Goal: Navigation & Orientation: Go to known website

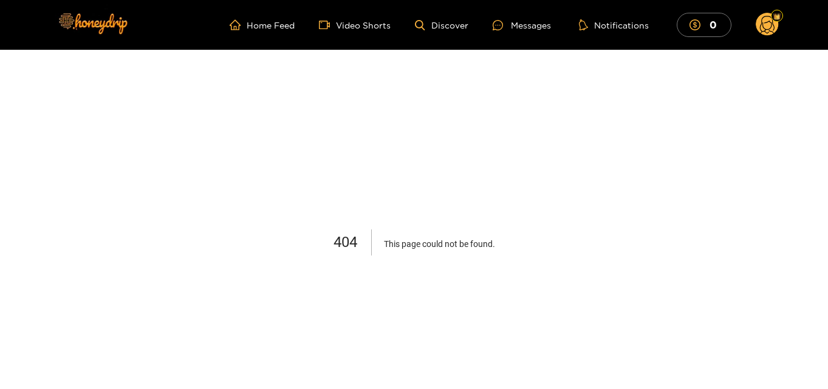
click at [121, 20] on img at bounding box center [92, 23] width 85 height 51
click at [87, 24] on img at bounding box center [92, 23] width 85 height 51
click at [97, 27] on img at bounding box center [92, 23] width 85 height 51
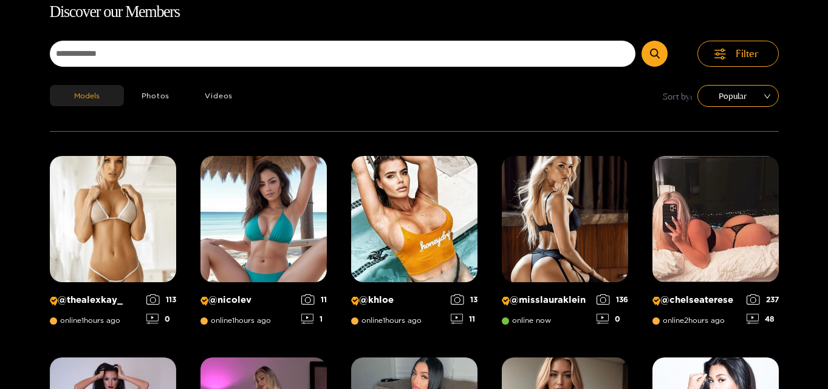
scroll to position [78, 0]
